Goal: Register for event/course: Sign up to attend an event or enroll in a course

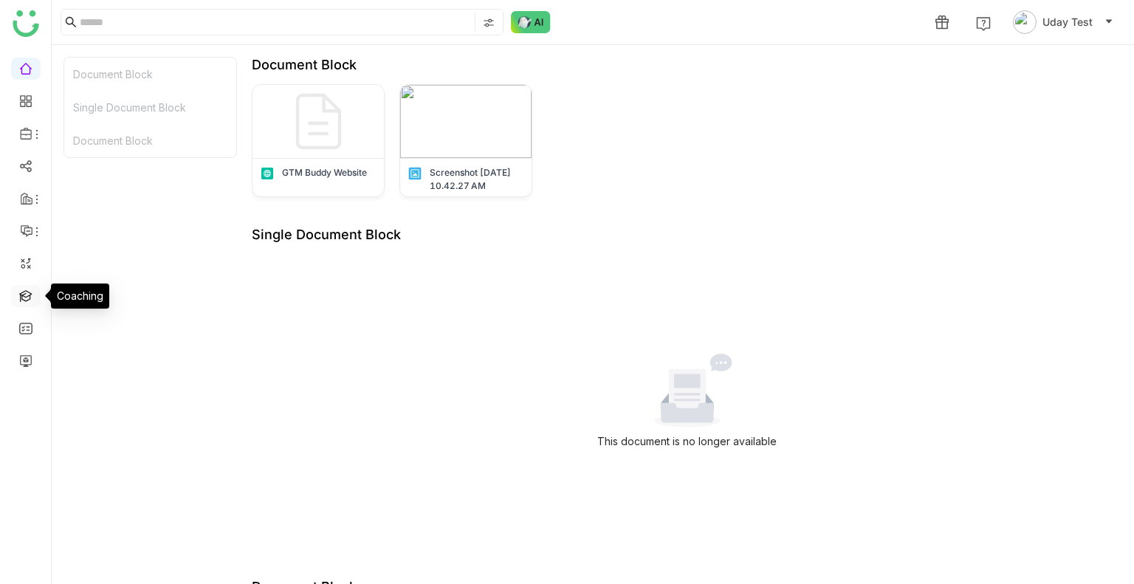
click at [27, 300] on link at bounding box center [25, 295] width 13 height 13
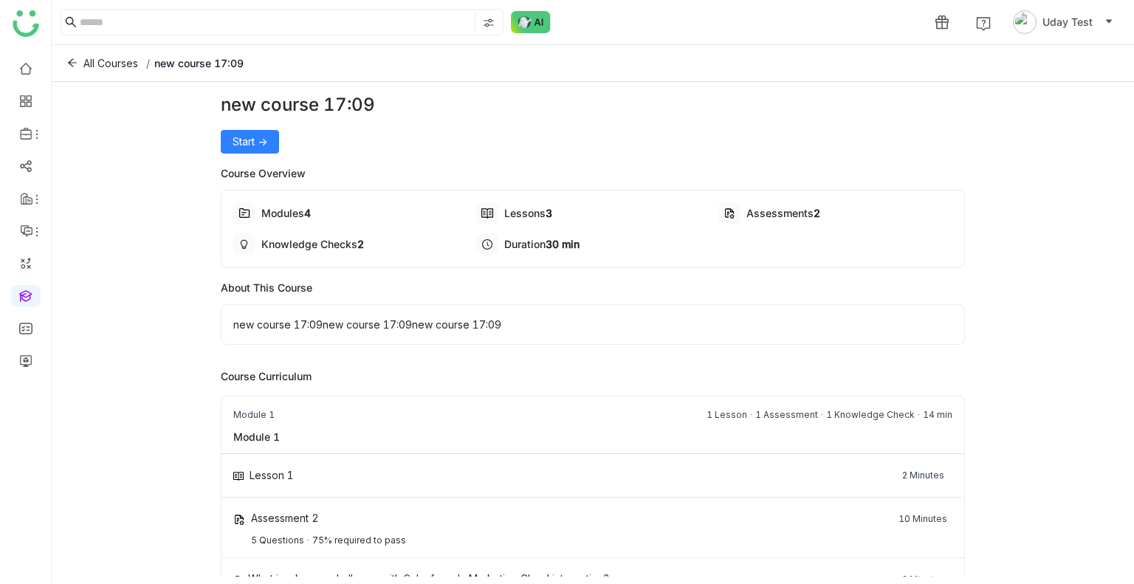
click at [210, 141] on div "new course 17:09 Start -> Course Overview Modules 4 Lessons 3 Assessments 2 Kno…" at bounding box center [593, 329] width 1082 height 495
click at [233, 142] on span "Start ->" at bounding box center [250, 142] width 35 height 16
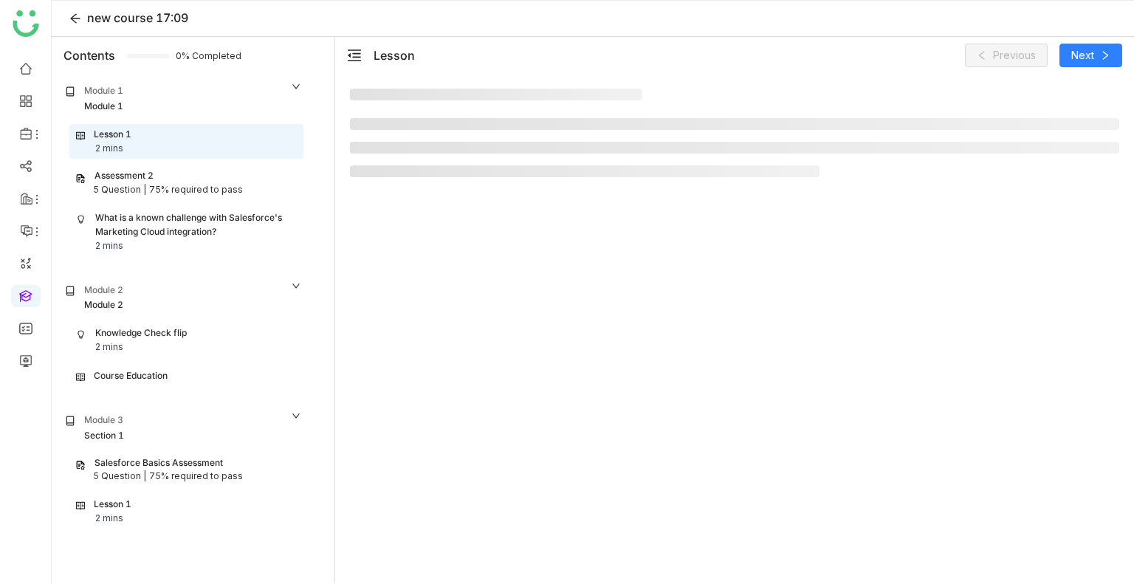
scroll to position [4, 0]
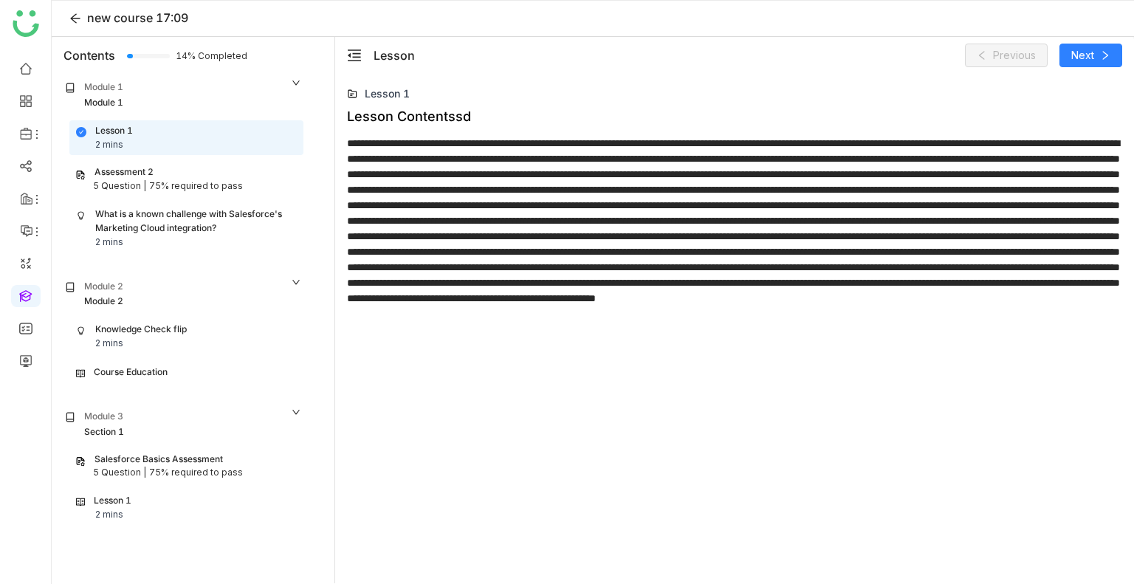
click at [183, 474] on div "75% required to pass" at bounding box center [196, 473] width 94 height 14
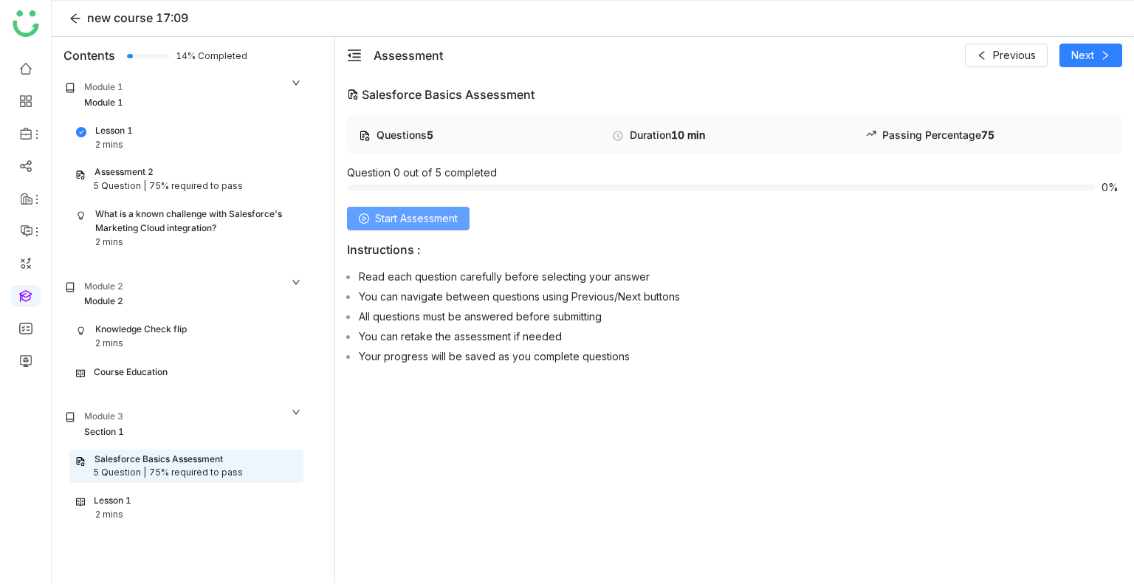
click at [426, 214] on span "Start Assessment" at bounding box center [416, 218] width 83 height 16
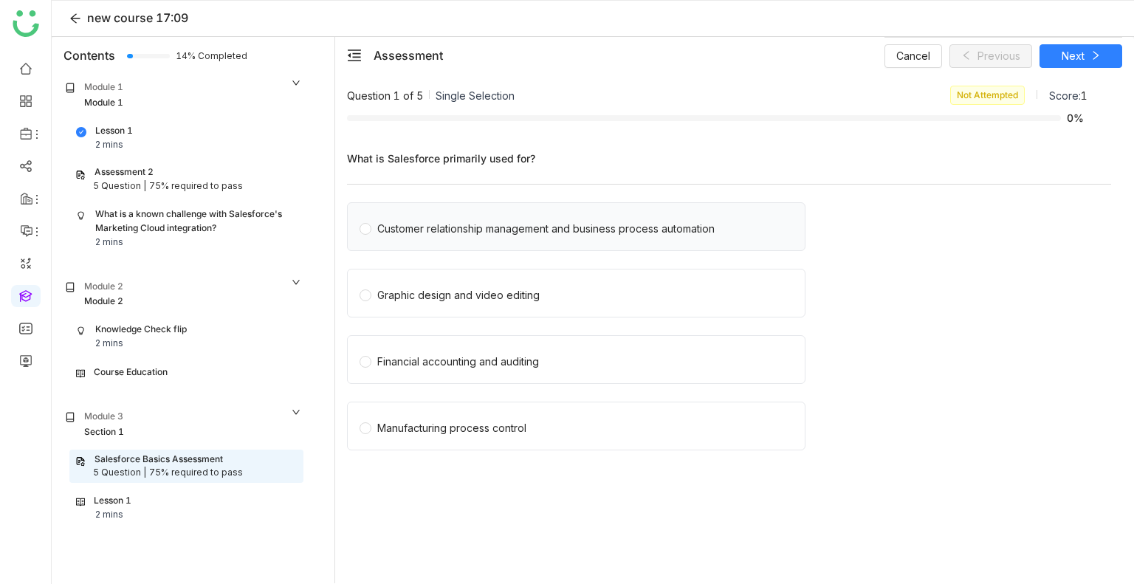
click at [436, 227] on div "Customer relationship management and business process automation" at bounding box center [545, 229] width 337 height 16
click at [1086, 55] on button "Next" at bounding box center [1080, 56] width 83 height 24
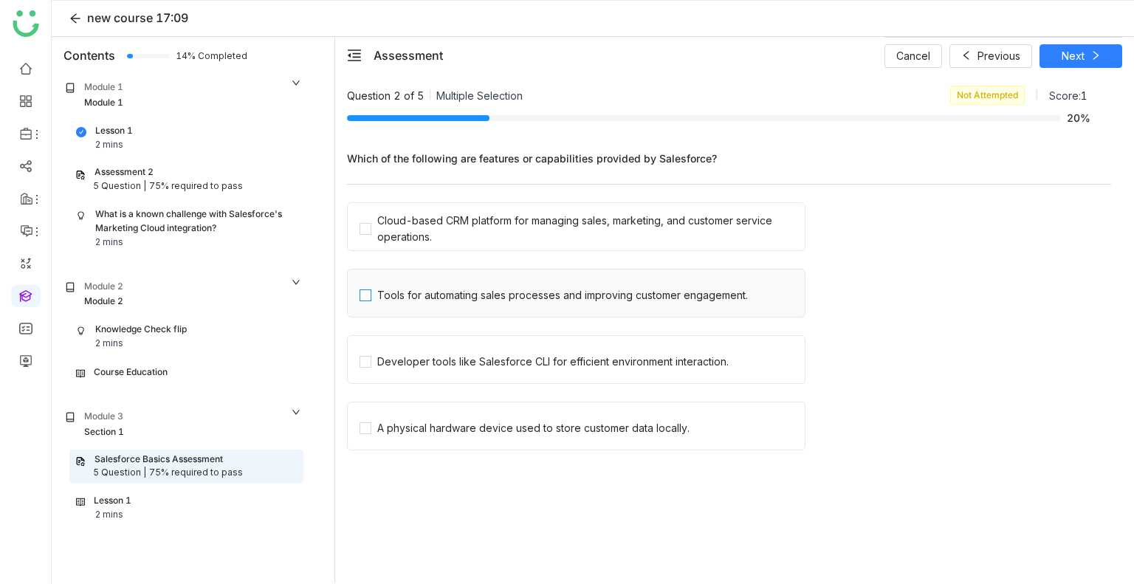
click at [493, 290] on div "Tools for automating sales processes and improving customer engagement." at bounding box center [562, 295] width 371 height 16
click at [477, 235] on div "Cloud-based CRM platform for managing sales, marketing, and customer service op…" at bounding box center [588, 229] width 422 height 32
click at [1059, 64] on button "Next" at bounding box center [1080, 56] width 83 height 24
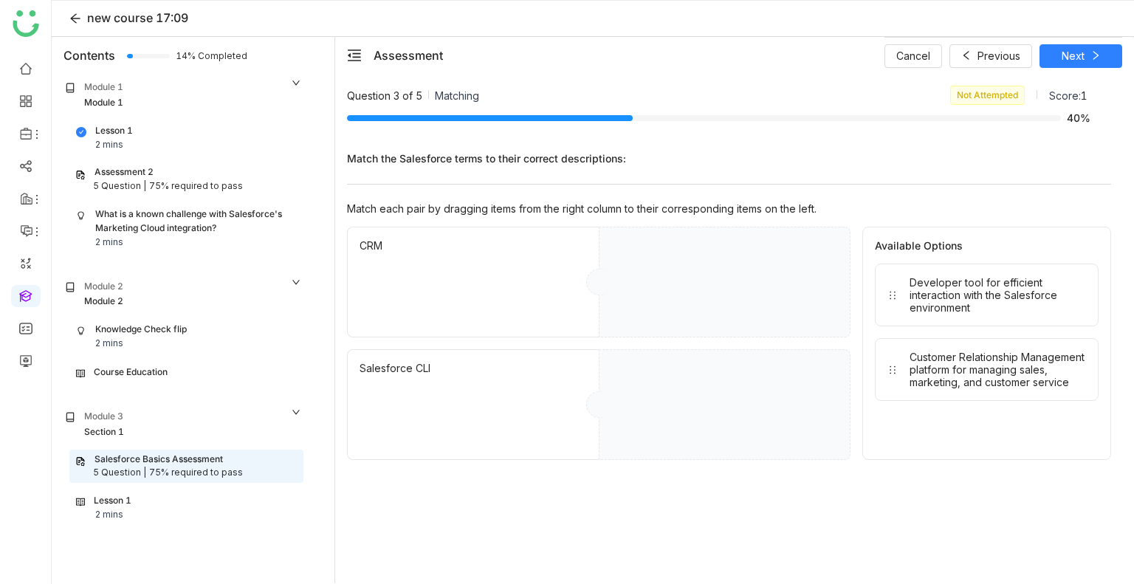
drag, startPoint x: 931, startPoint y: 286, endPoint x: 742, endPoint y: 275, distance: 189.3
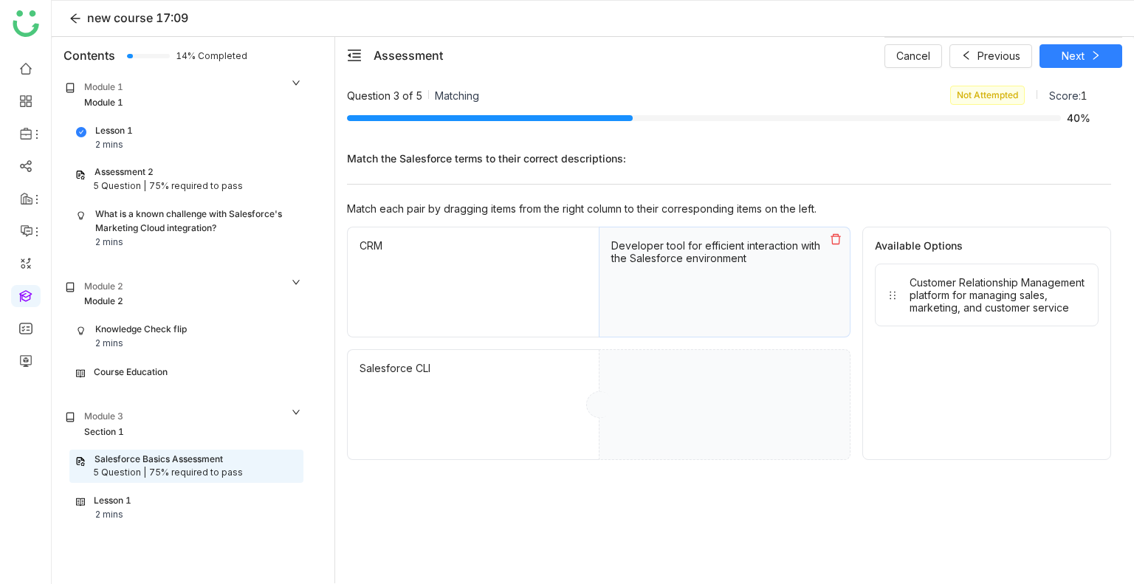
drag, startPoint x: 1003, startPoint y: 315, endPoint x: 806, endPoint y: 395, distance: 212.6
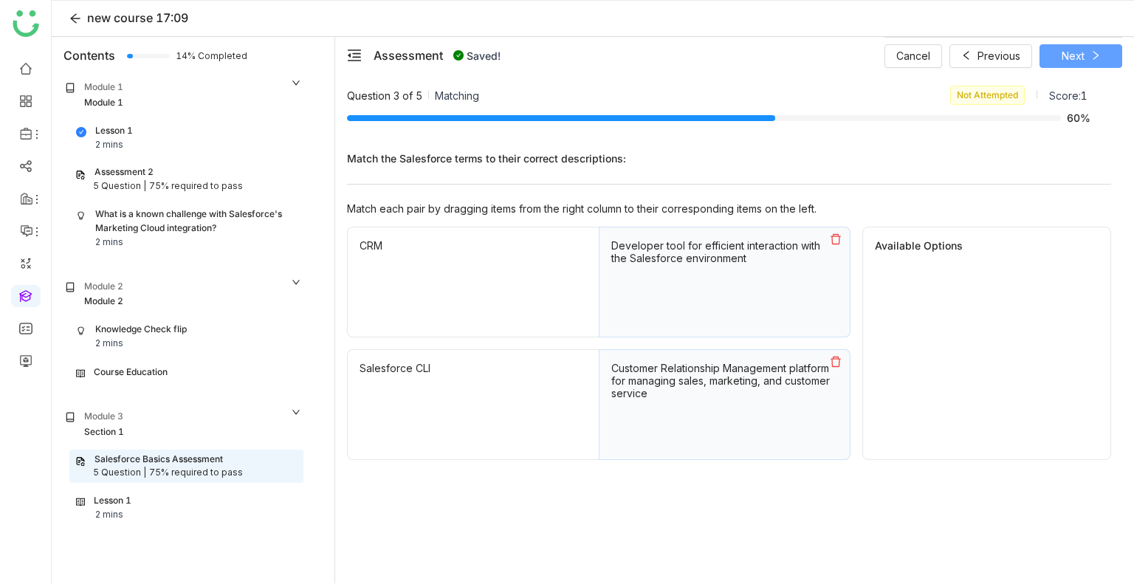
click at [1079, 58] on span "Next" at bounding box center [1073, 56] width 23 height 16
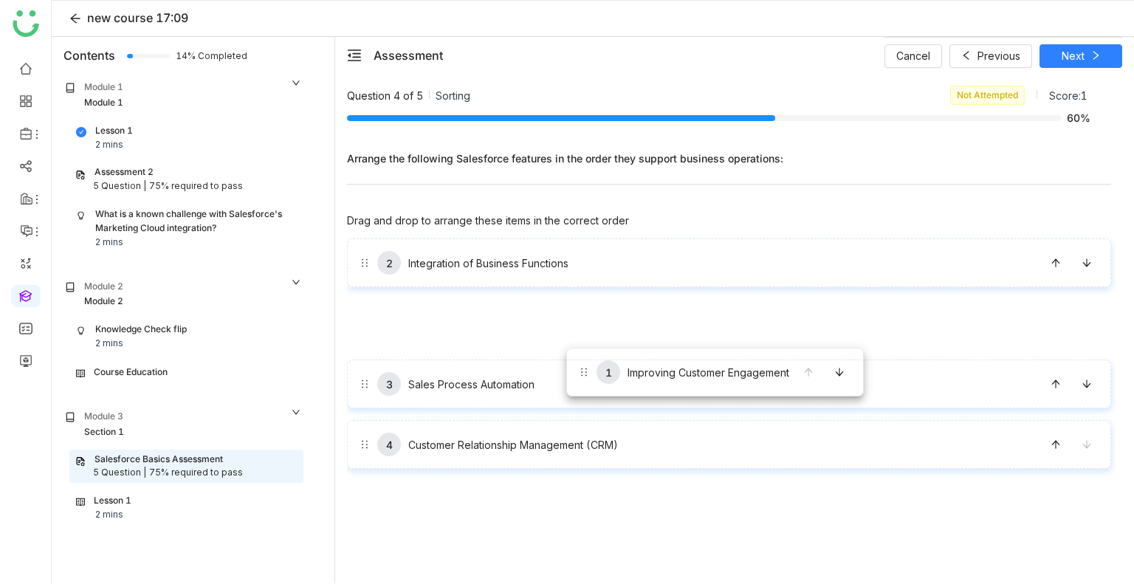
drag, startPoint x: 565, startPoint y: 264, endPoint x: 566, endPoint y: 348, distance: 84.2
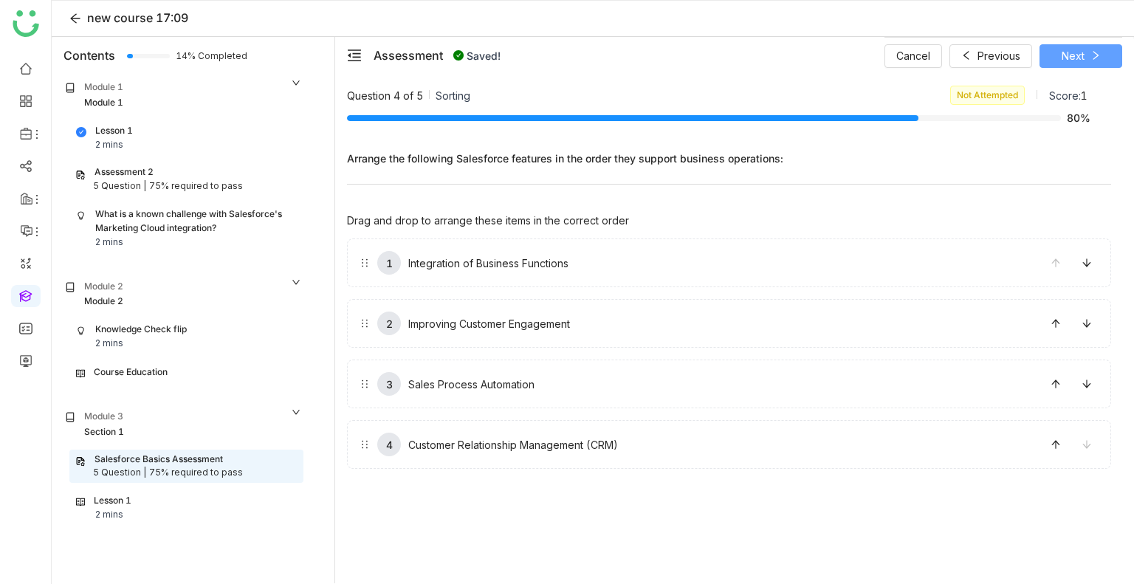
click at [1078, 56] on span "Next" at bounding box center [1073, 56] width 23 height 16
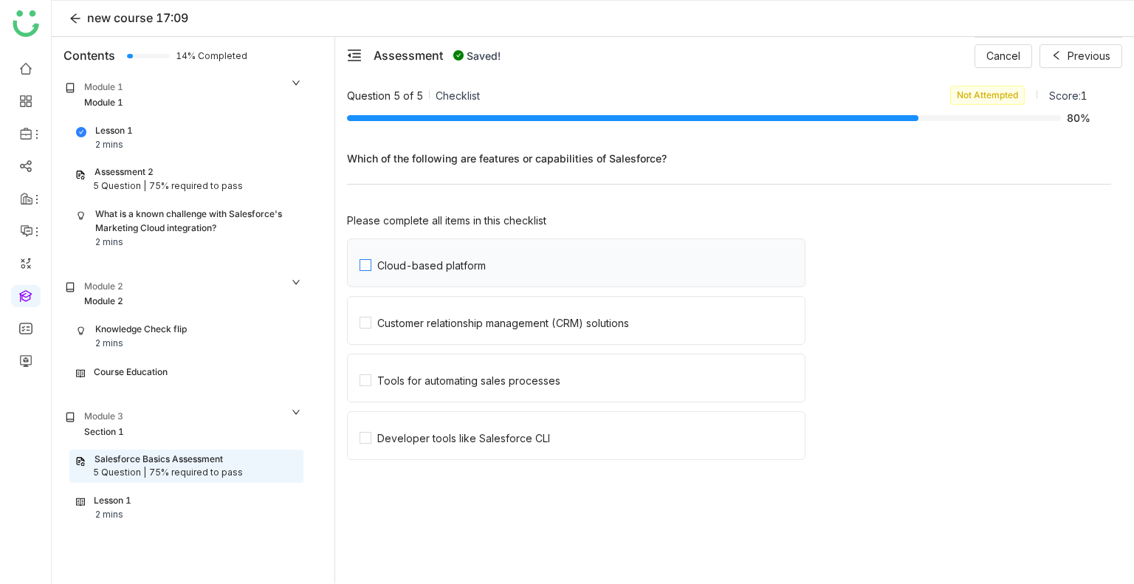
click at [481, 277] on label "Cloud-based platform" at bounding box center [582, 262] width 445 height 47
click at [470, 337] on label "Customer relationship management (CRM) solutions" at bounding box center [582, 320] width 445 height 47
click at [1068, 61] on span "Previous" at bounding box center [1088, 56] width 43 height 16
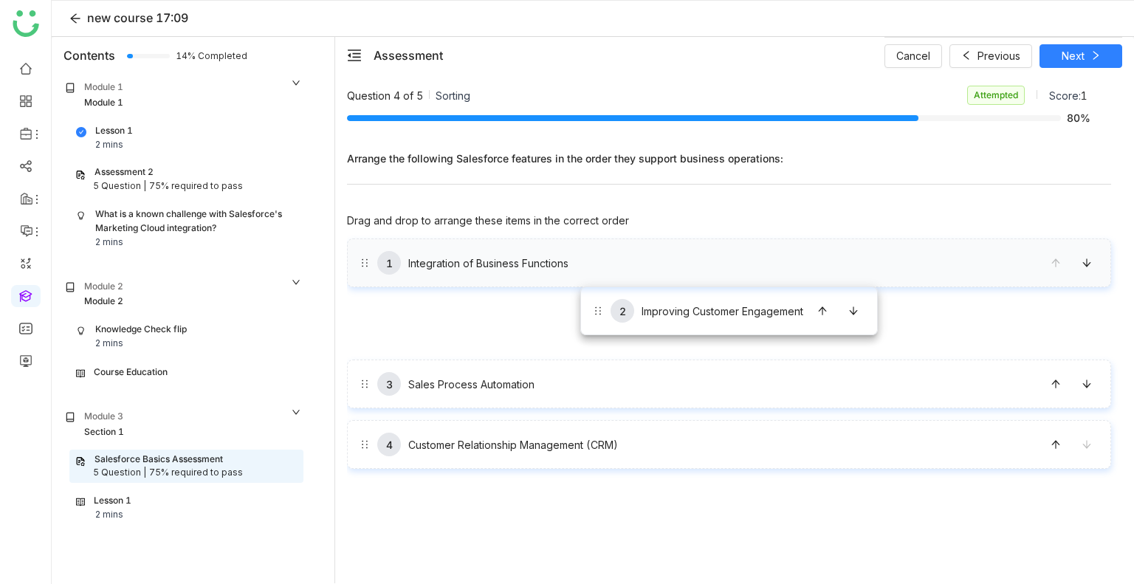
drag, startPoint x: 596, startPoint y: 345, endPoint x: 579, endPoint y: 279, distance: 68.0
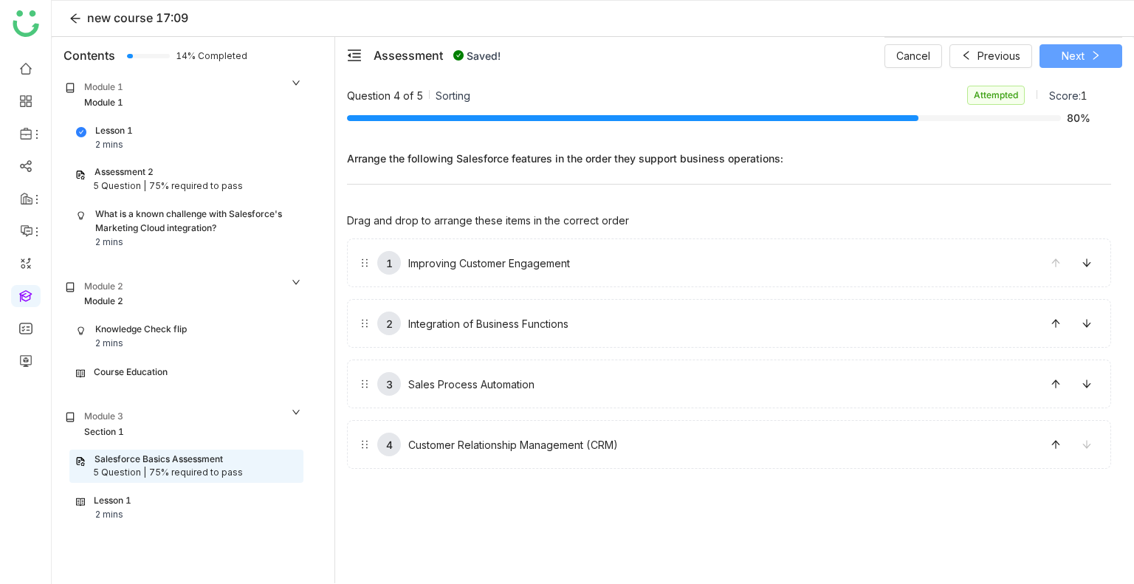
click at [1078, 54] on span "Next" at bounding box center [1073, 56] width 23 height 16
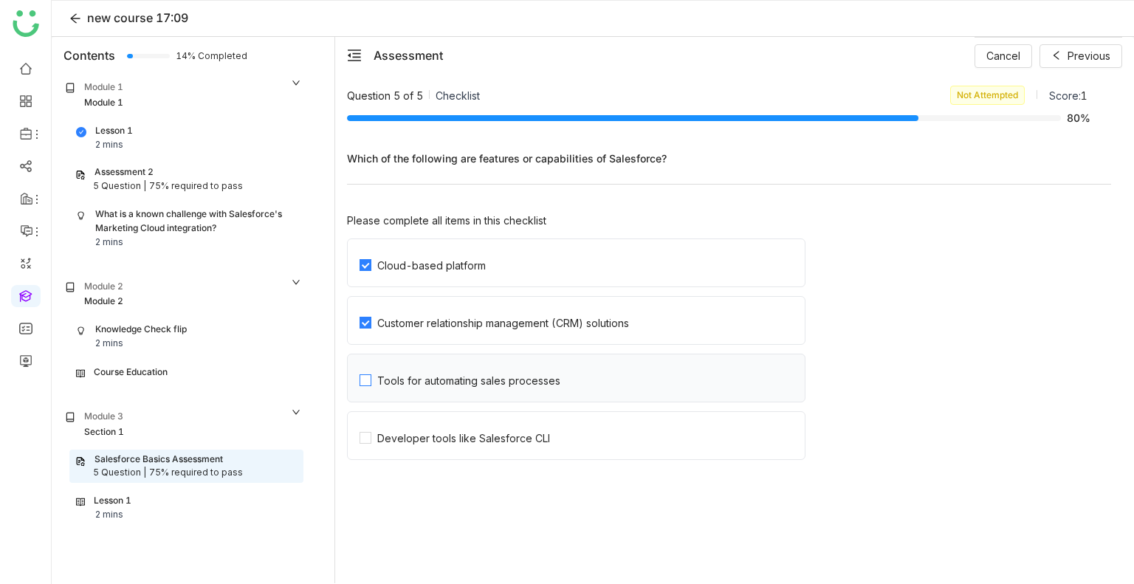
click at [598, 362] on label "Tools for automating sales processes" at bounding box center [582, 377] width 445 height 47
click at [571, 426] on label "Developer tools like Salesforce CLI" at bounding box center [582, 435] width 445 height 47
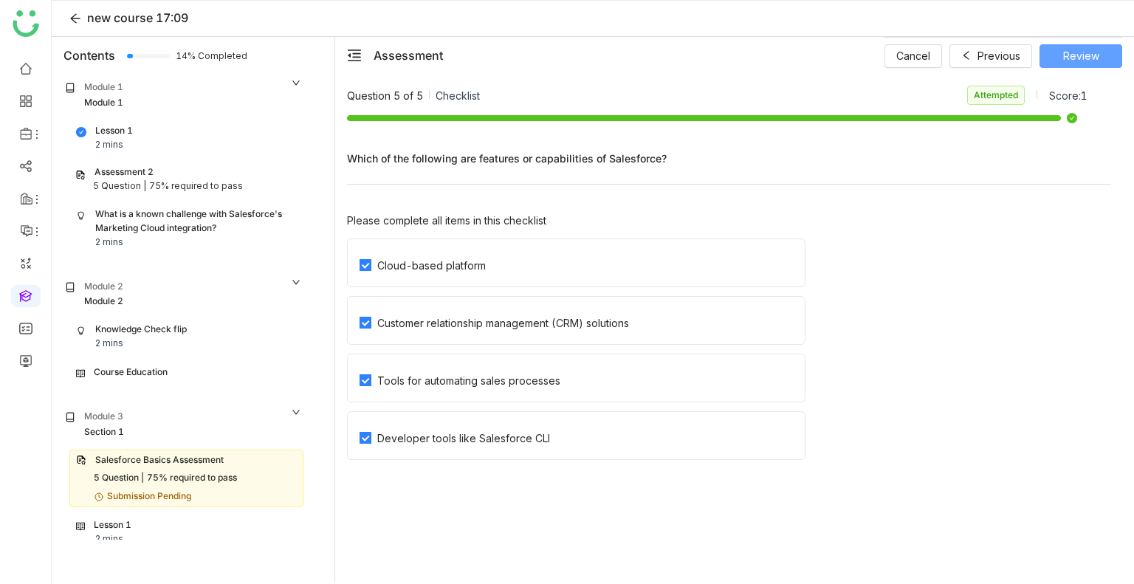
click at [1068, 59] on span "Review" at bounding box center [1081, 56] width 36 height 16
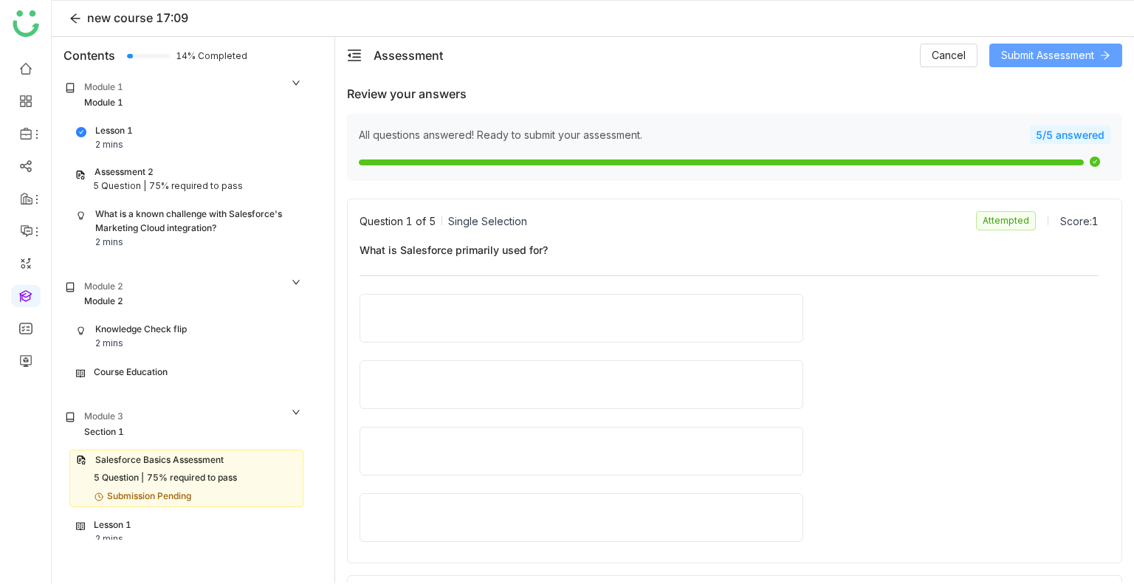
click at [1068, 59] on span "Submit Assessment" at bounding box center [1047, 55] width 93 height 16
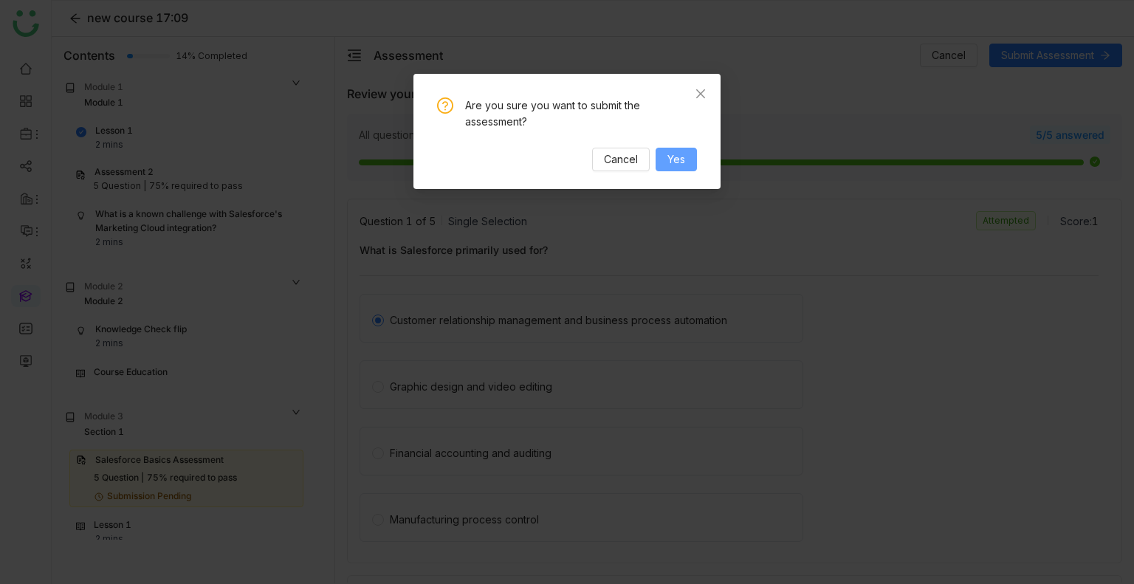
click at [690, 150] on button "Yes" at bounding box center [676, 160] width 41 height 24
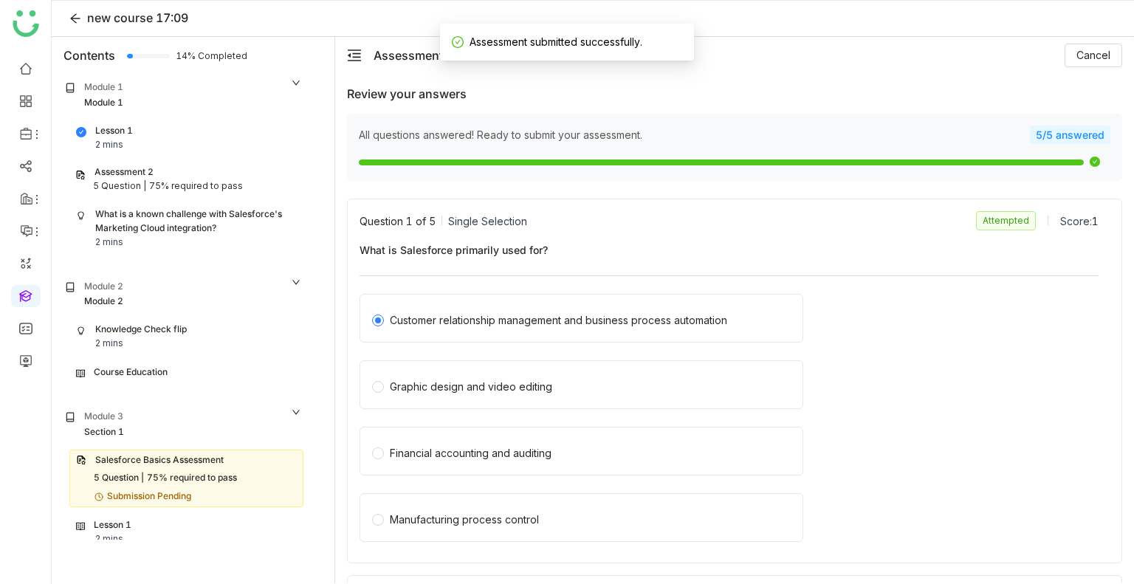
click at [127, 534] on div "Lesson 1 2 mins" at bounding box center [186, 532] width 221 height 28
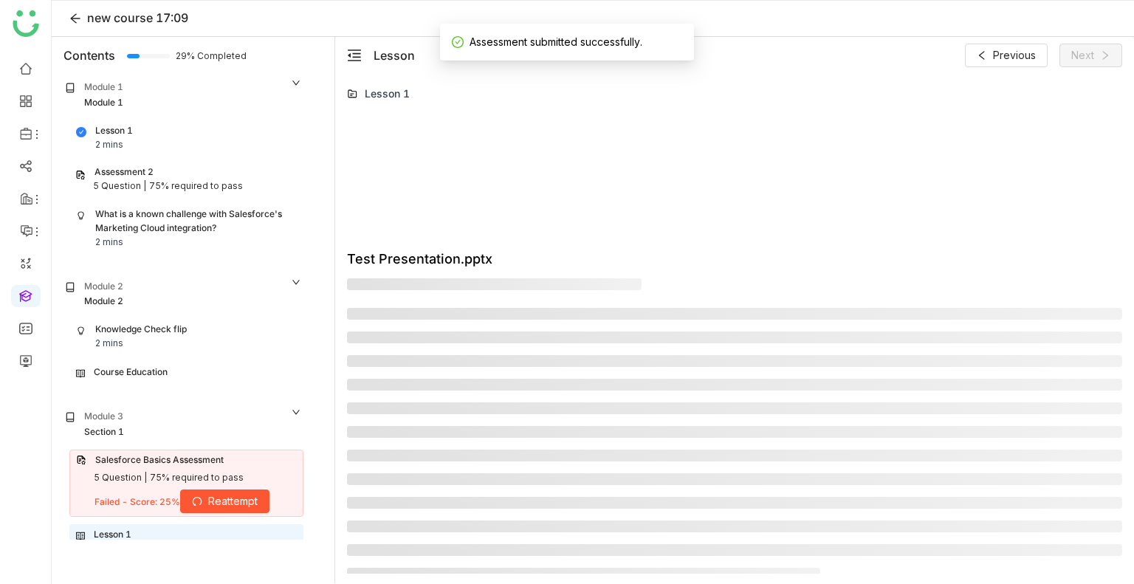
click at [136, 532] on div "Lesson 1 2 mins" at bounding box center [186, 542] width 221 height 28
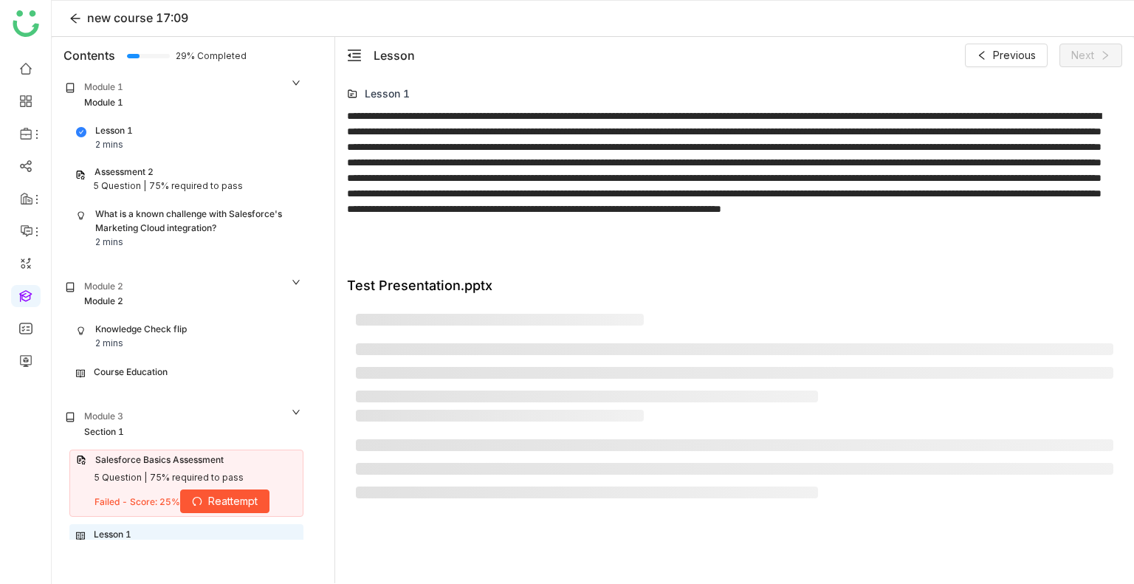
scroll to position [15, 0]
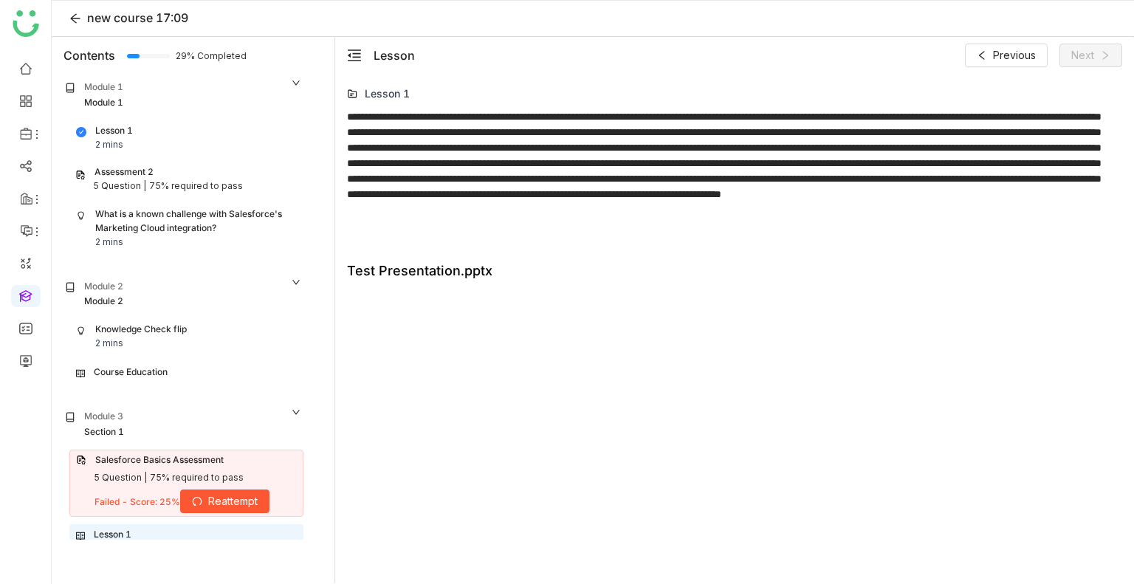
type input "*"
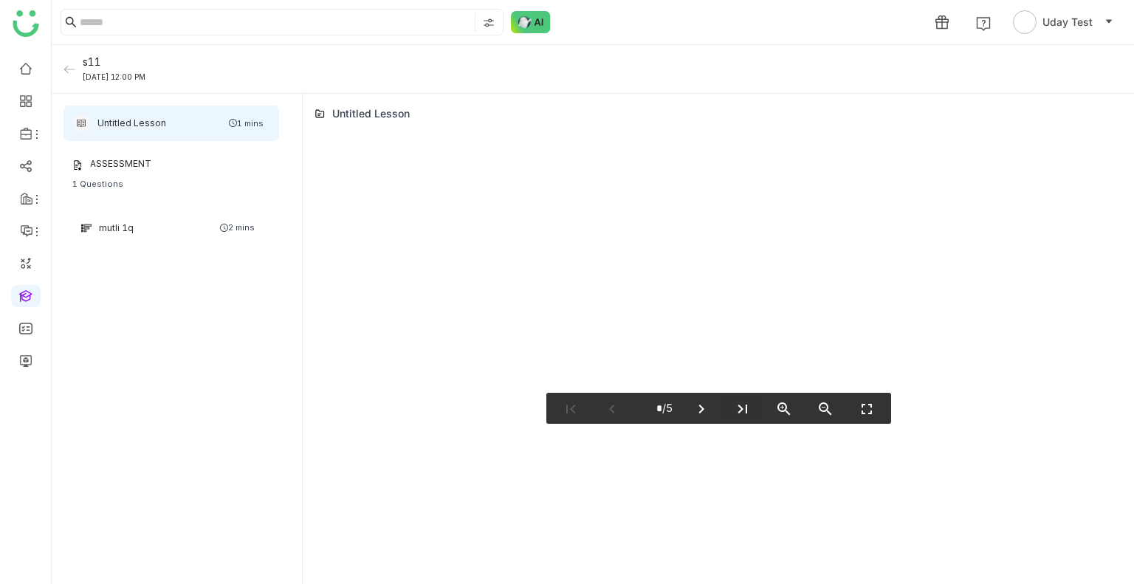
click at [740, 406] on icon "last_page" at bounding box center [743, 409] width 18 height 18
type input "*"
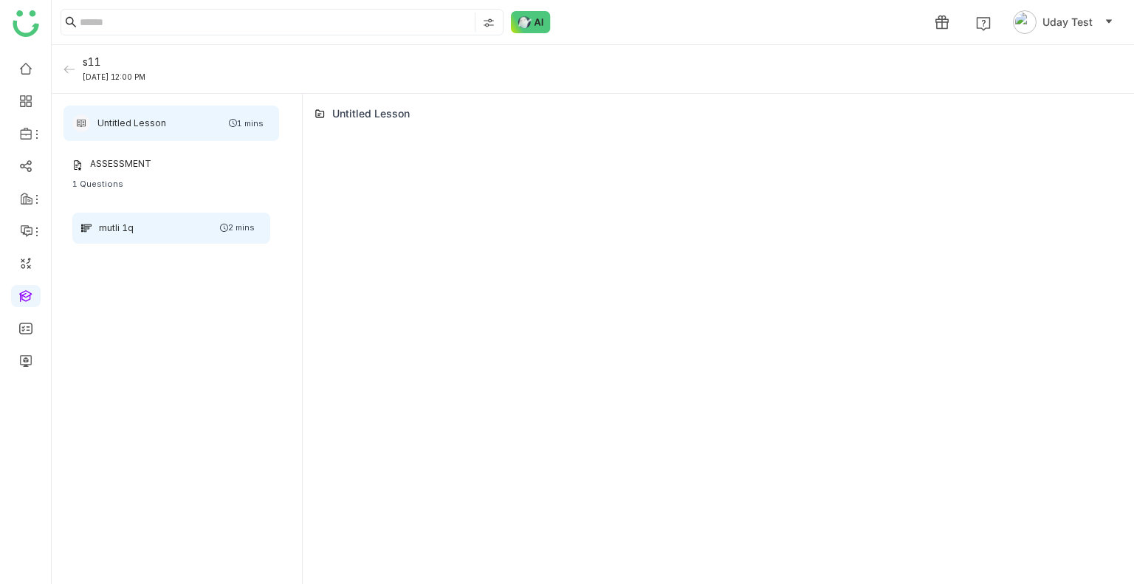
click at [142, 235] on div "mutli 1q 2 mins" at bounding box center [171, 228] width 198 height 31
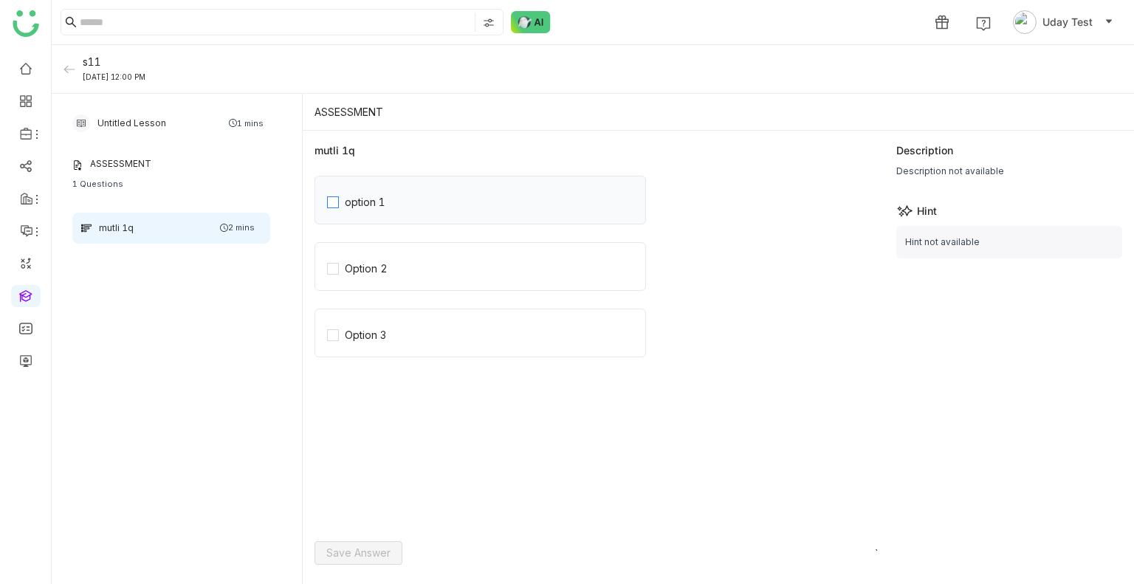
click at [405, 203] on label "option 1" at bounding box center [484, 200] width 314 height 40
click at [404, 254] on label "Option 2" at bounding box center [484, 267] width 314 height 40
click at [428, 324] on label "Option 3" at bounding box center [484, 333] width 314 height 40
click at [371, 554] on span "Save Answer" at bounding box center [358, 553] width 64 height 16
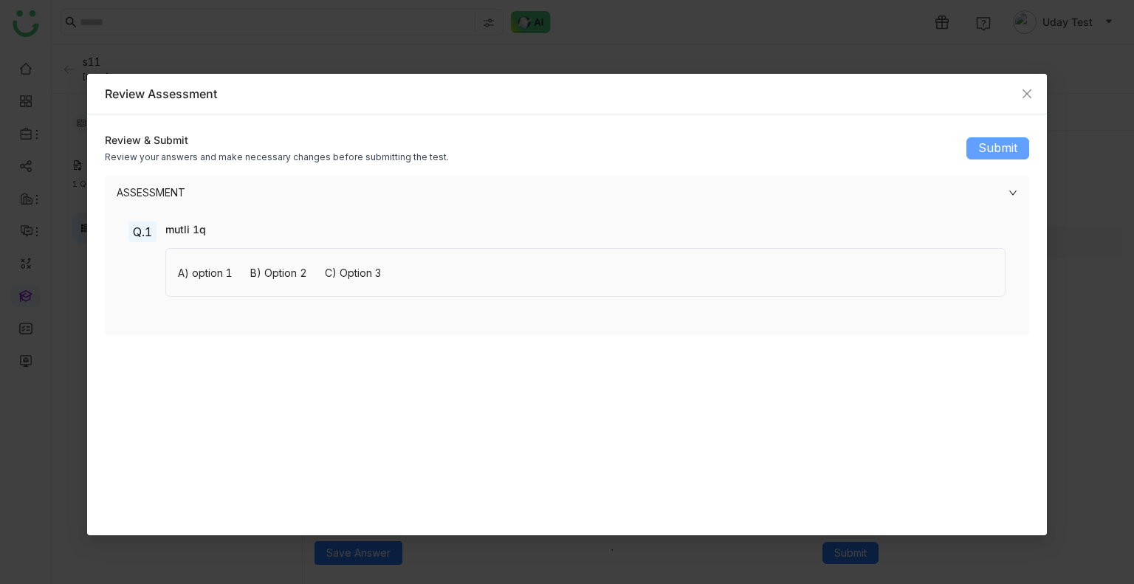
click at [1000, 148] on span "Submit" at bounding box center [997, 148] width 39 height 18
